Goal: Information Seeking & Learning: Learn about a topic

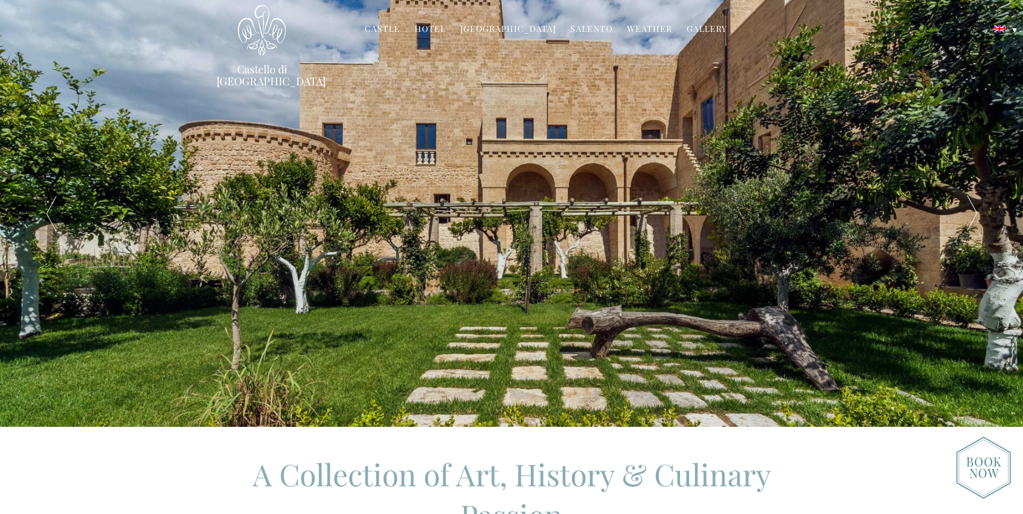
click at [975, 214] on div at bounding box center [971, 213] width 102 height 427
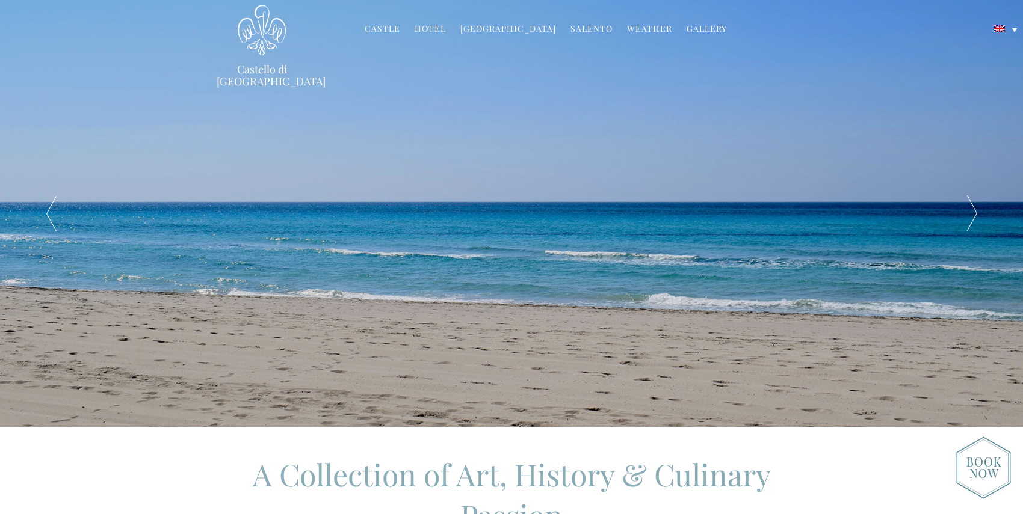
click at [975, 214] on div at bounding box center [971, 213] width 102 height 427
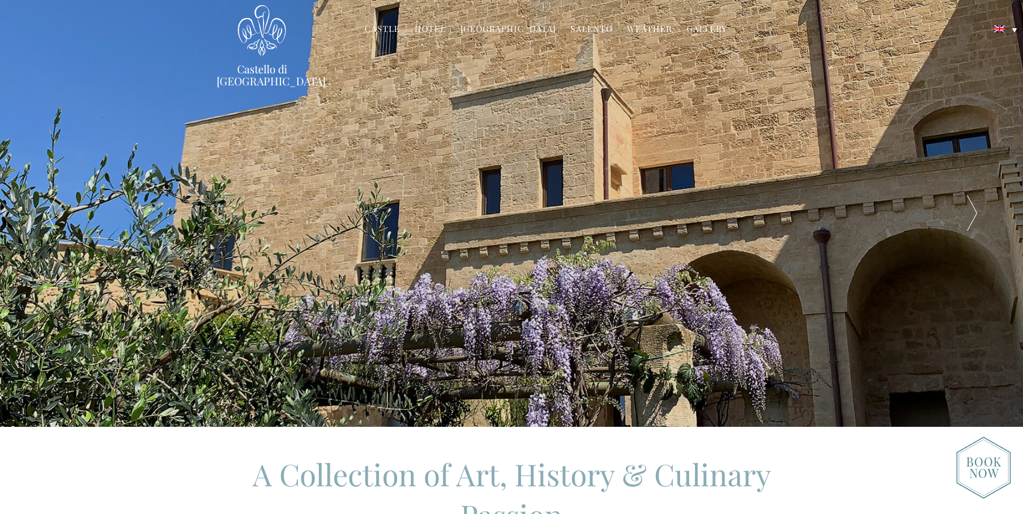
click at [975, 214] on div at bounding box center [971, 213] width 102 height 427
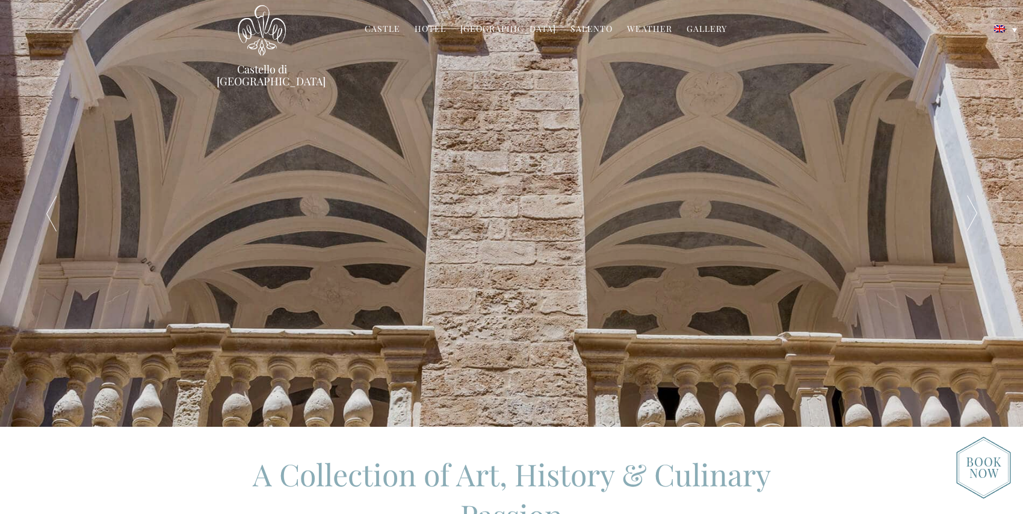
click at [975, 214] on div at bounding box center [971, 213] width 102 height 427
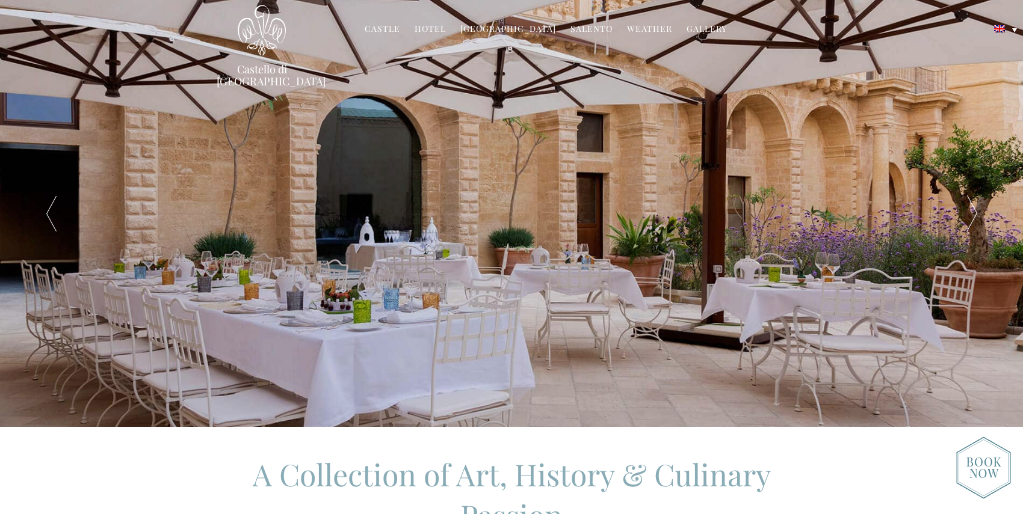
click at [975, 214] on div at bounding box center [971, 213] width 102 height 427
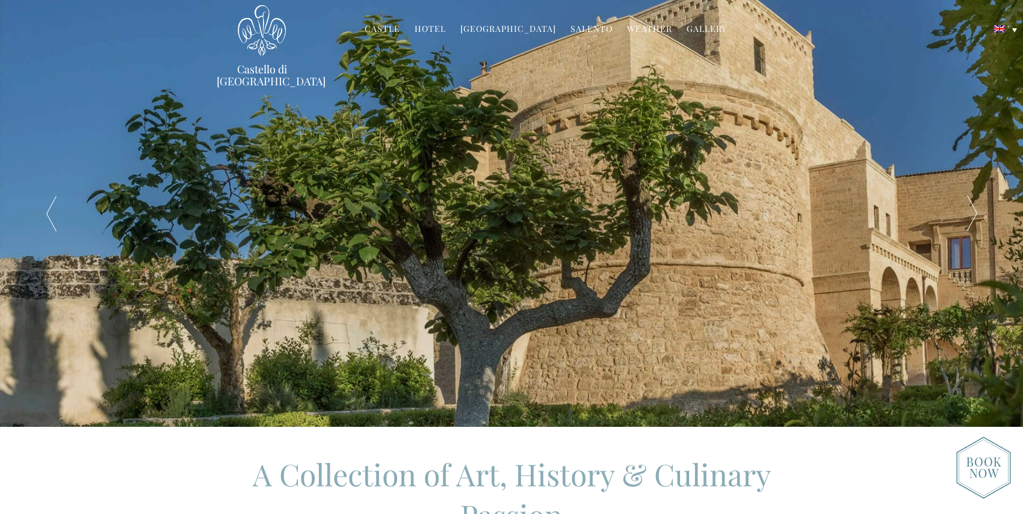
click at [975, 214] on div at bounding box center [971, 213] width 102 height 427
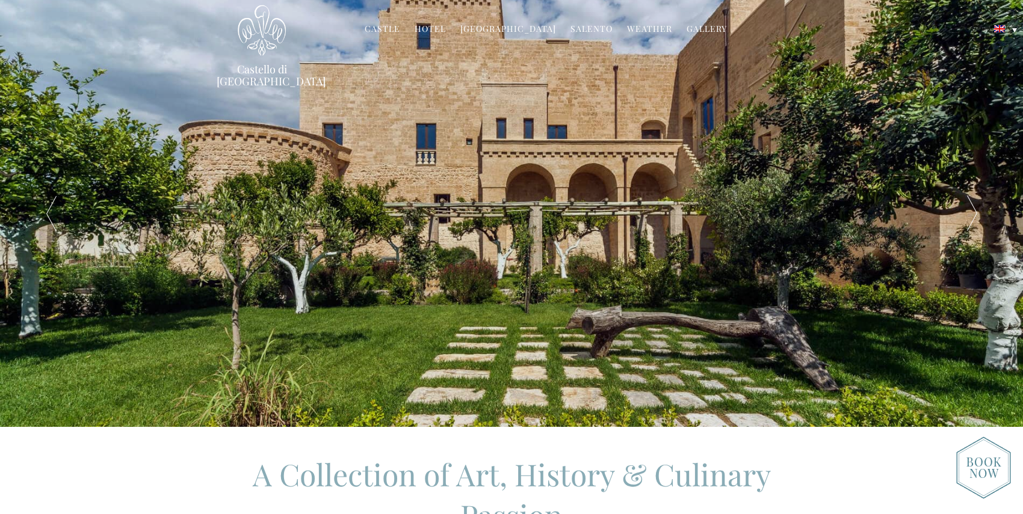
click at [975, 214] on div at bounding box center [971, 213] width 102 height 427
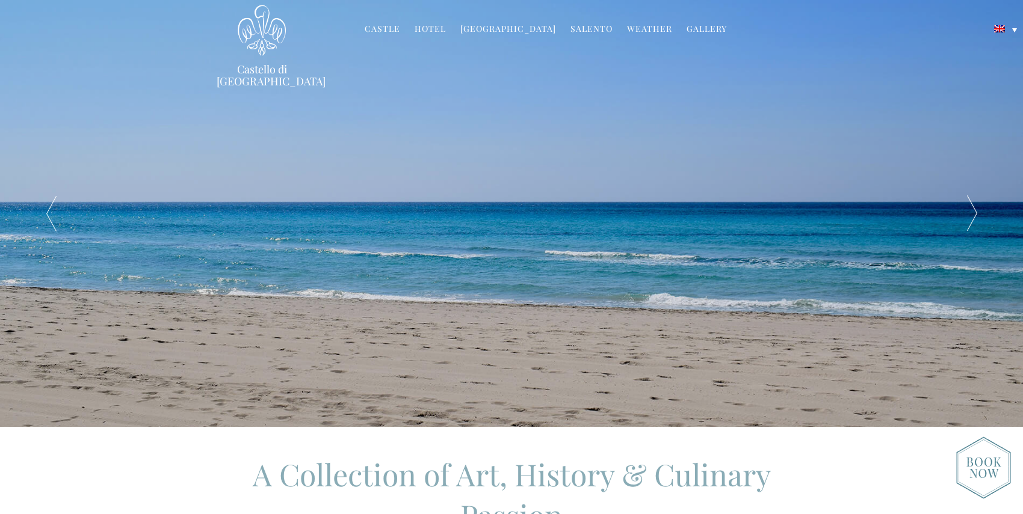
click at [975, 214] on div at bounding box center [971, 213] width 102 height 427
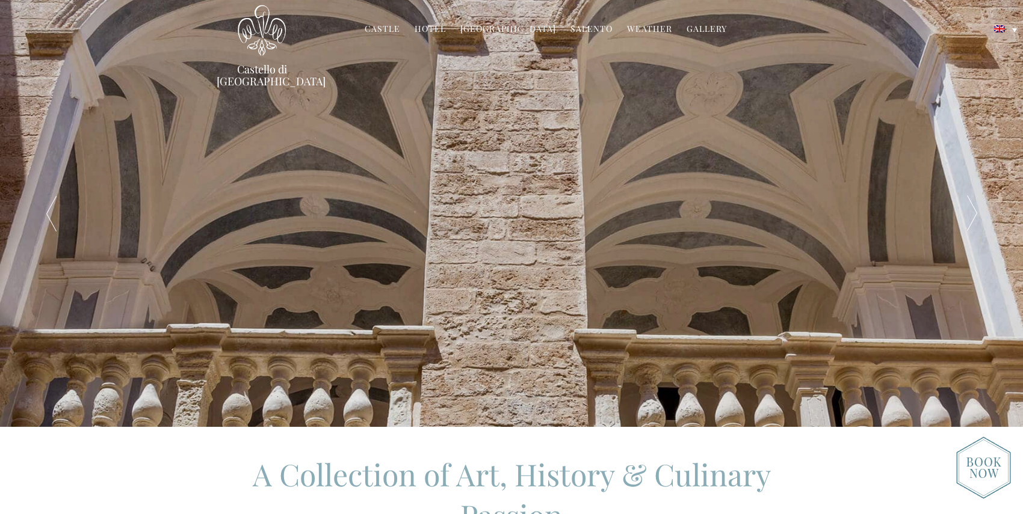
click at [392, 26] on link "Castle" at bounding box center [382, 30] width 35 height 14
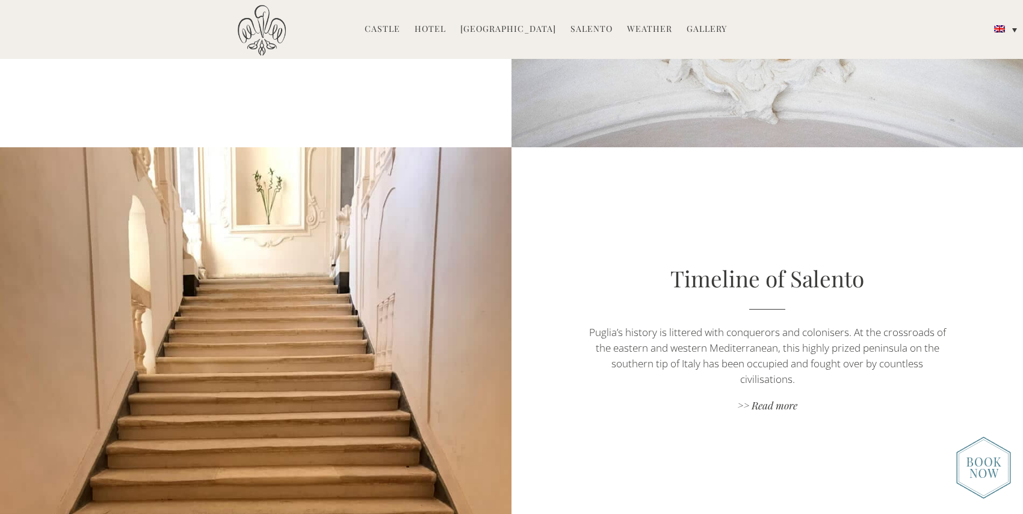
scroll to position [2779, 0]
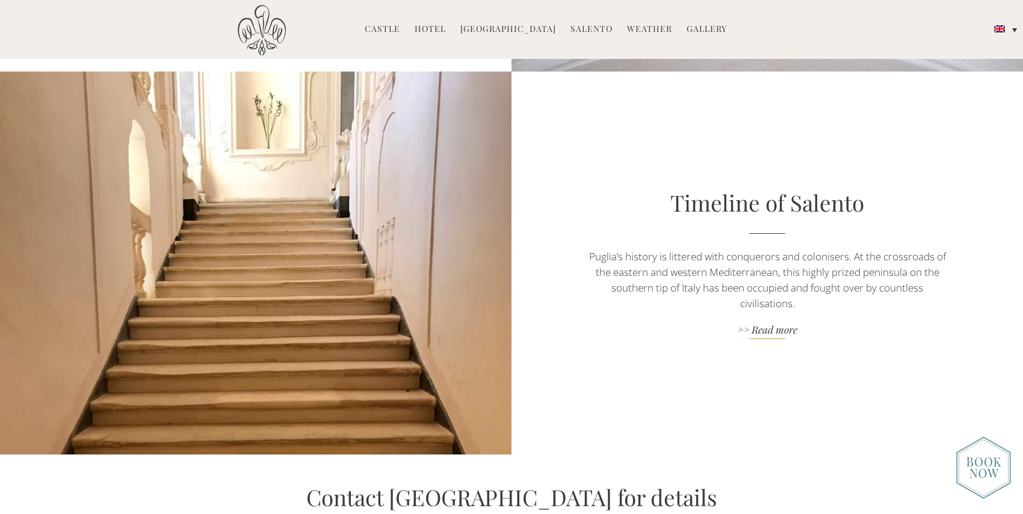
click at [785, 331] on link ">> Read more" at bounding box center [767, 331] width 358 height 16
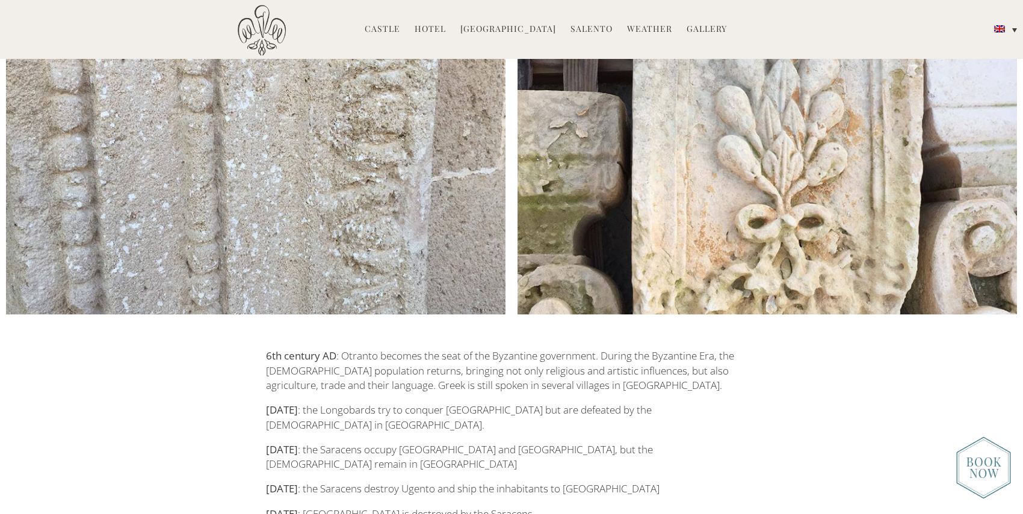
scroll to position [791, 0]
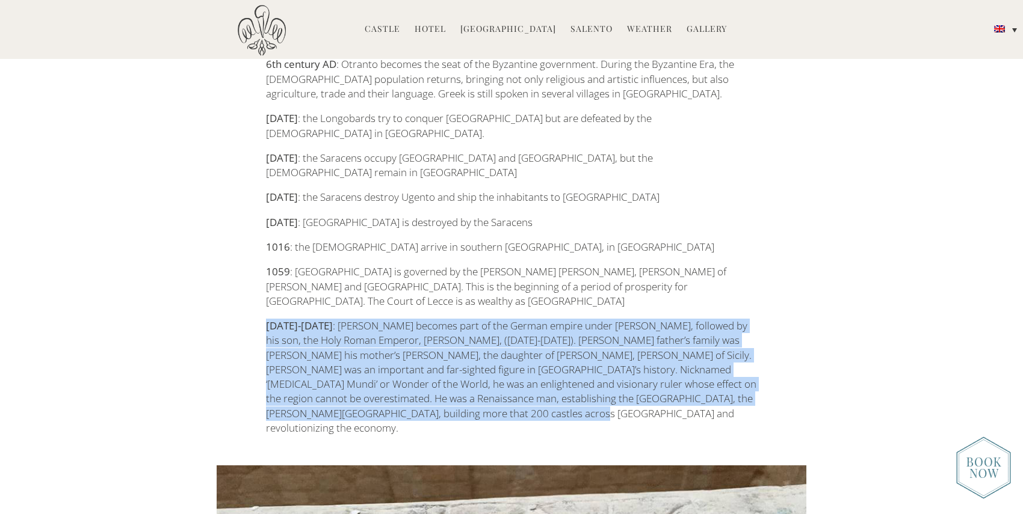
drag, startPoint x: 267, startPoint y: 237, endPoint x: 615, endPoint y: 331, distance: 360.9
click at [615, 331] on p "1194-1250 : Puglia becomes part of the German empire under Henri VI von Hohenst…" at bounding box center [512, 377] width 492 height 117
copy p "1194-1250 : Puglia becomes part of the German empire under Henri VI von Hohenst…"
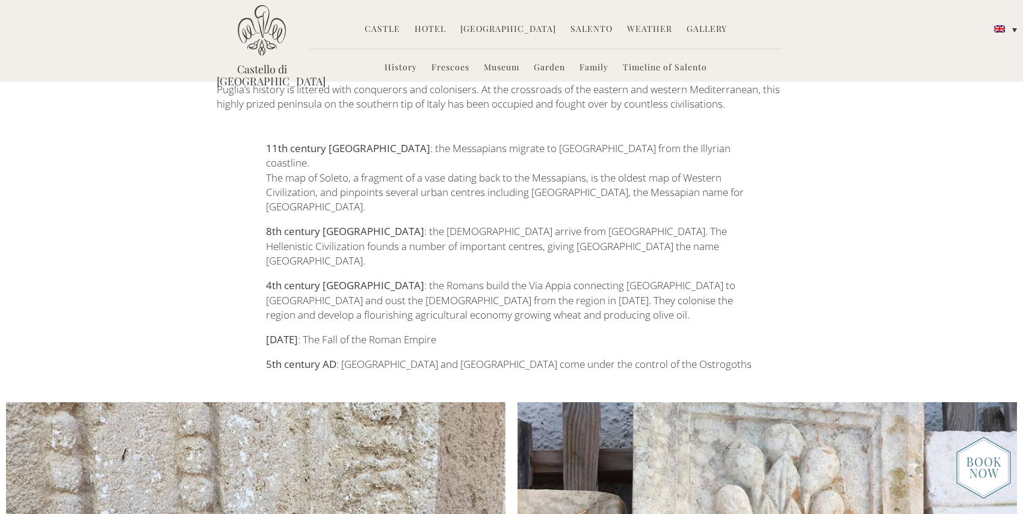
scroll to position [0, 0]
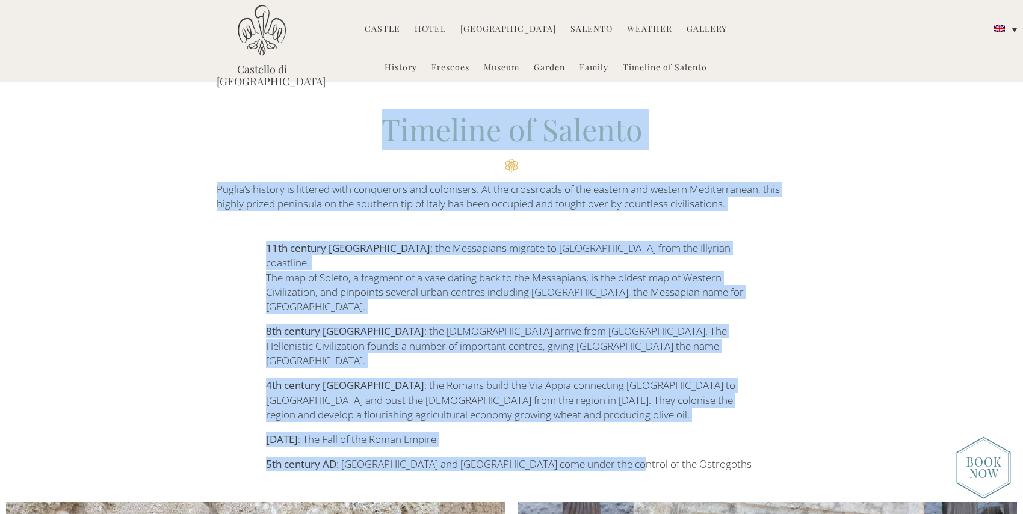
drag, startPoint x: 383, startPoint y: 123, endPoint x: 782, endPoint y: 419, distance: 496.8
copy div "Timeline of Salento Puglia’s history is littered with conquerors and colonisers…"
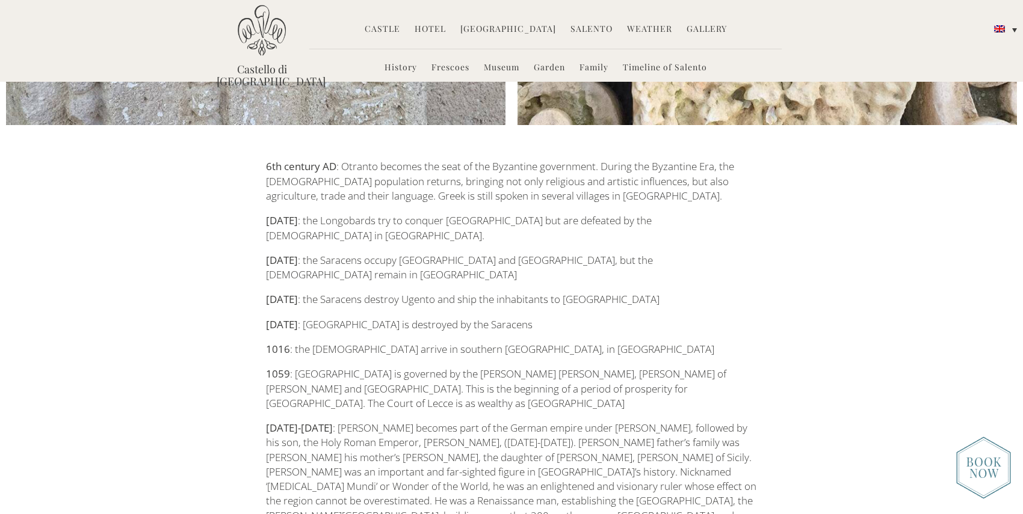
scroll to position [679, 0]
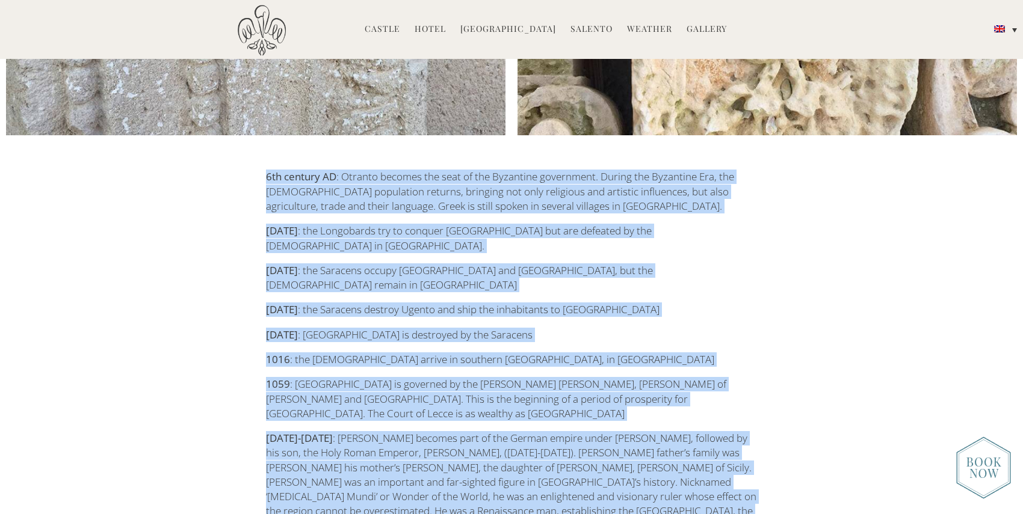
drag, startPoint x: 267, startPoint y: 131, endPoint x: 588, endPoint y: 467, distance: 465.9
click at [588, 467] on div "Timeline of Salento Puglia’s history is littered with conquerors and colonisers…" at bounding box center [511, 441] width 1023 height 2240
copy div "6th century AD : Otranto becomes the seat of the Byzantine government. During t…"
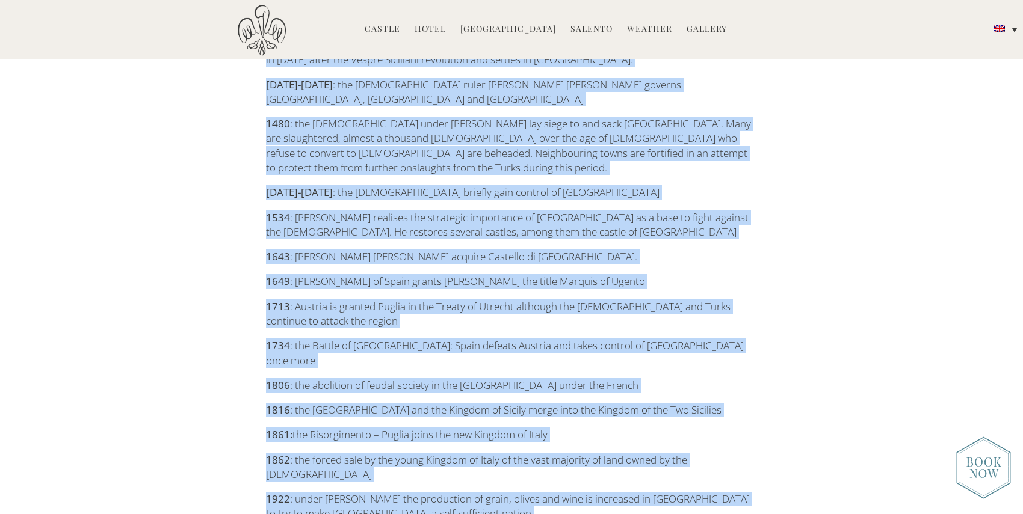
scroll to position [1922, 0]
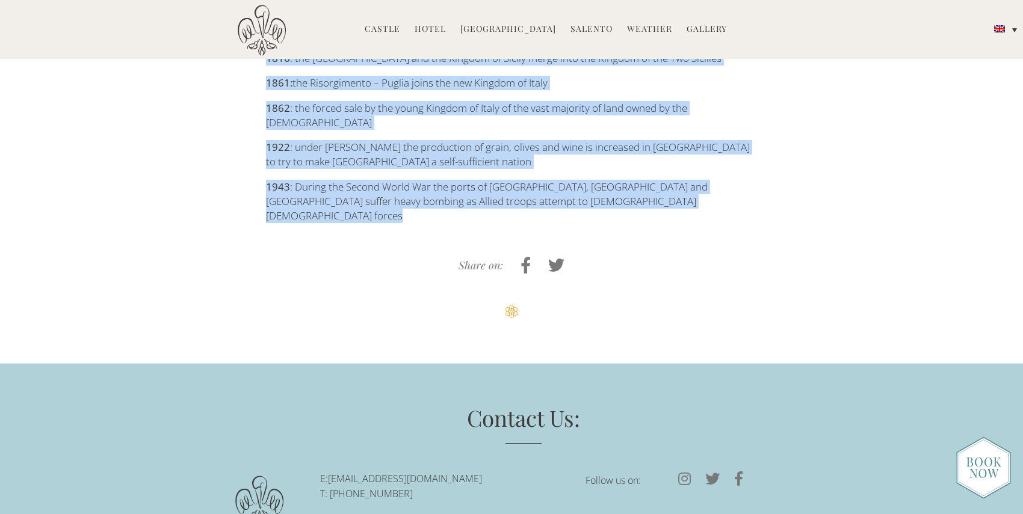
drag, startPoint x: 265, startPoint y: 210, endPoint x: 457, endPoint y: 82, distance: 230.3
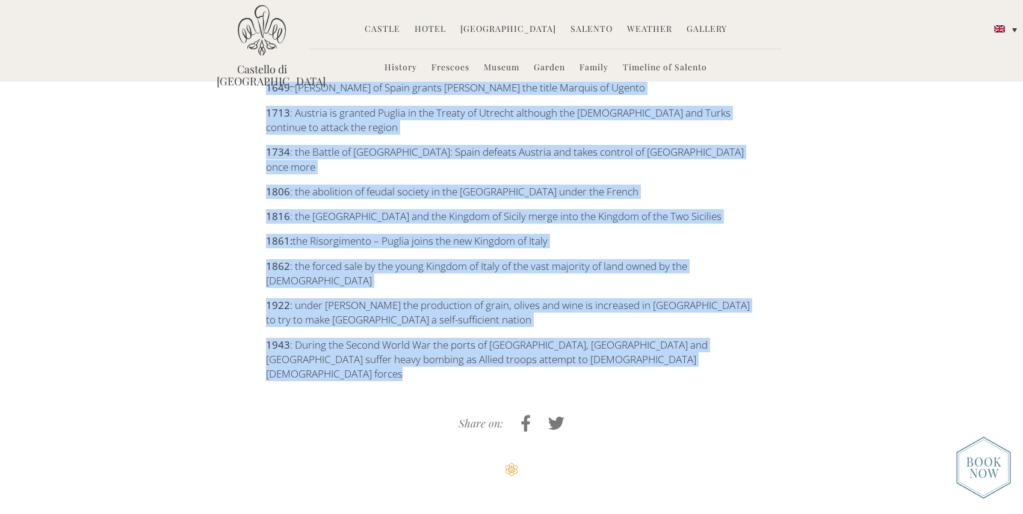
scroll to position [1756, 0]
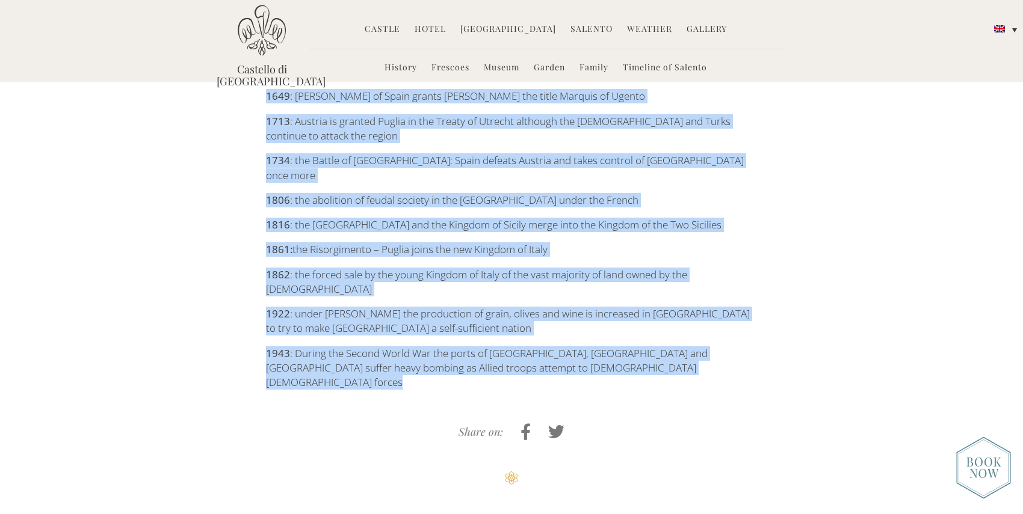
copy div "1266-1442 : the French Angevins come to power and Puglia becomes part of the Ki…"
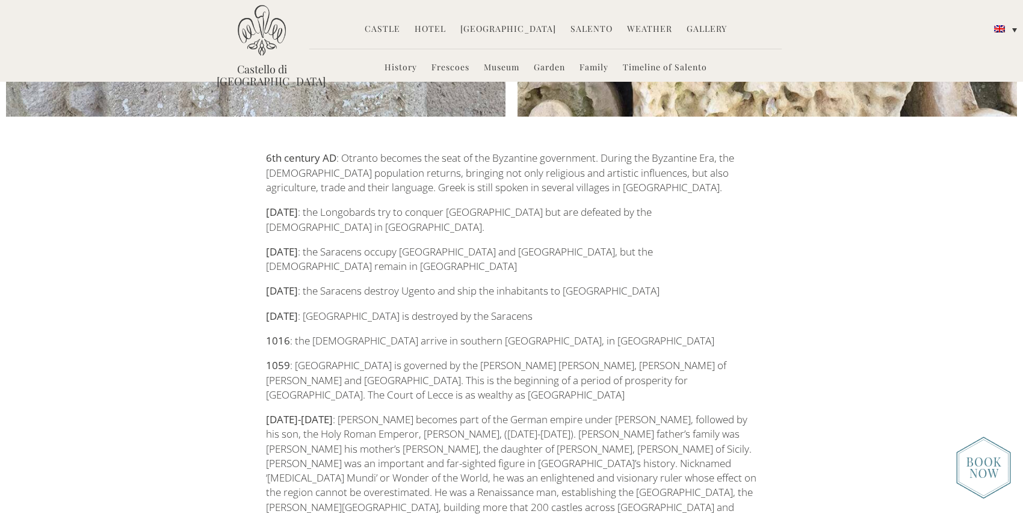
scroll to position [643, 0]
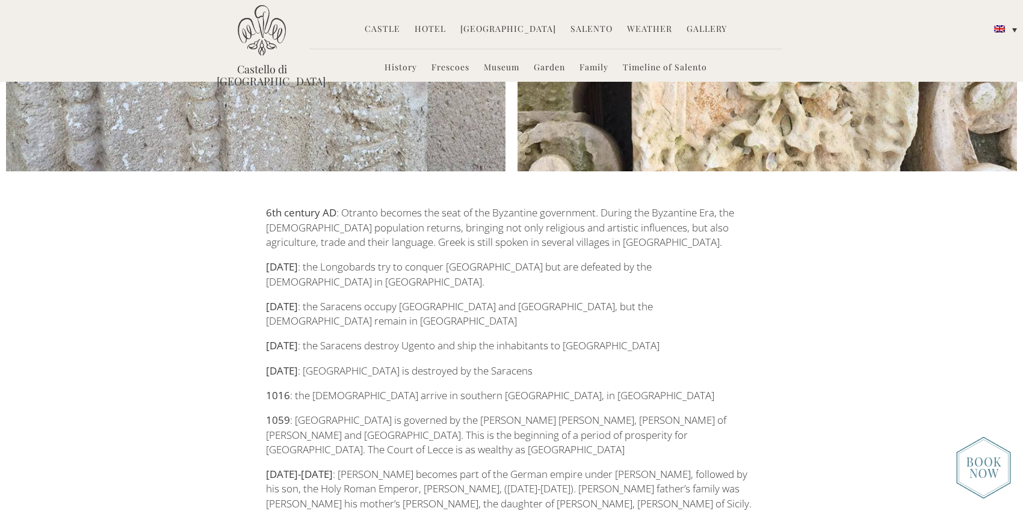
click at [496, 70] on link "Museum" at bounding box center [501, 68] width 35 height 14
